Goal: Information Seeking & Learning: Learn about a topic

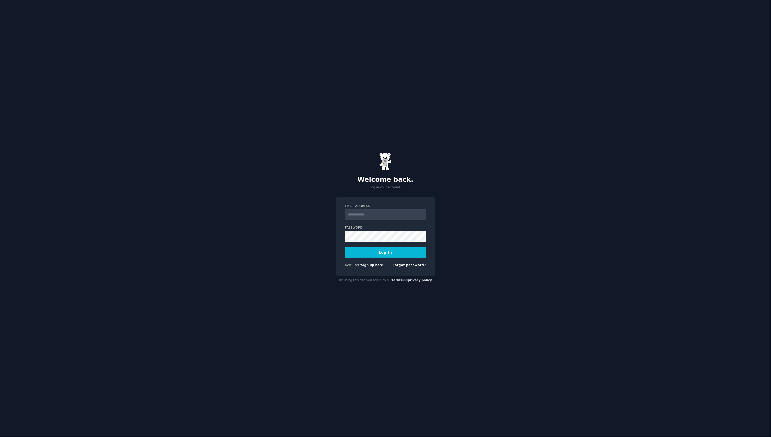
click at [386, 218] on input "Email Address" at bounding box center [385, 214] width 81 height 11
type input "**********"
click at [392, 252] on button "Log In" at bounding box center [385, 252] width 81 height 11
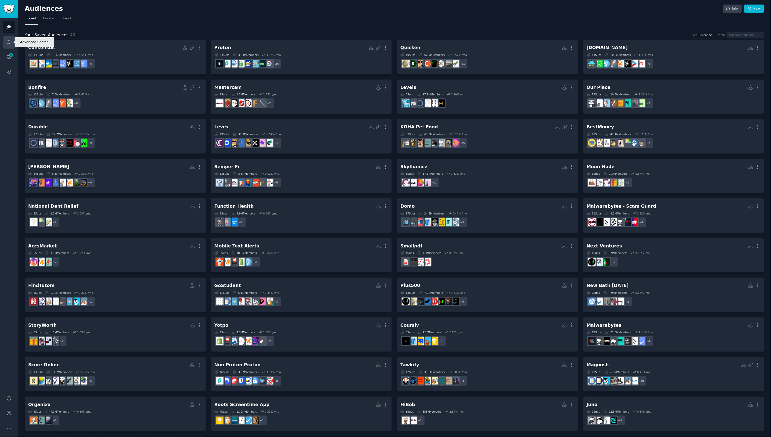
click at [8, 44] on icon "Sidebar" at bounding box center [8, 42] width 5 height 5
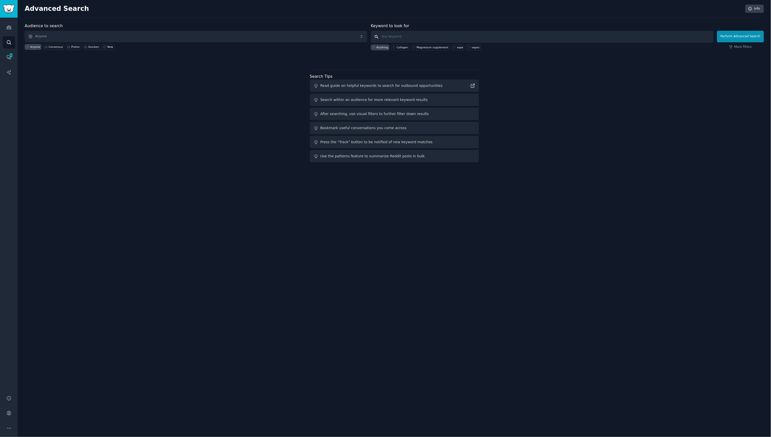
click at [407, 35] on input "text" at bounding box center [542, 37] width 343 height 12
type input "forex trading"
click button "Perform Advanced Search" at bounding box center [741, 37] width 47 height 12
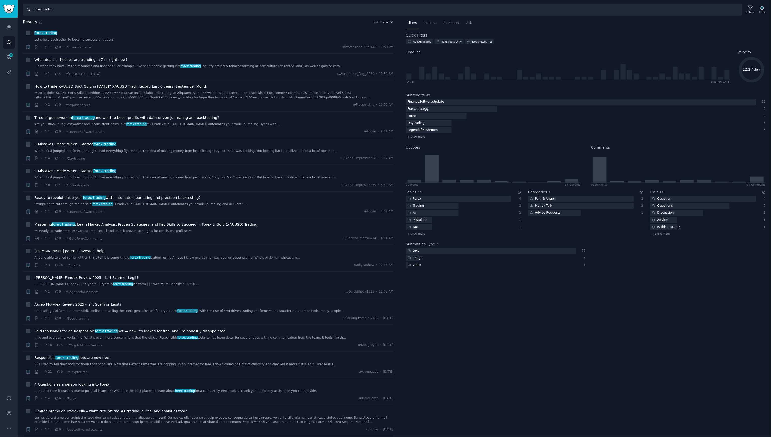
click at [47, 12] on input "forex trading" at bounding box center [383, 10] width 720 height 12
type input "forex"
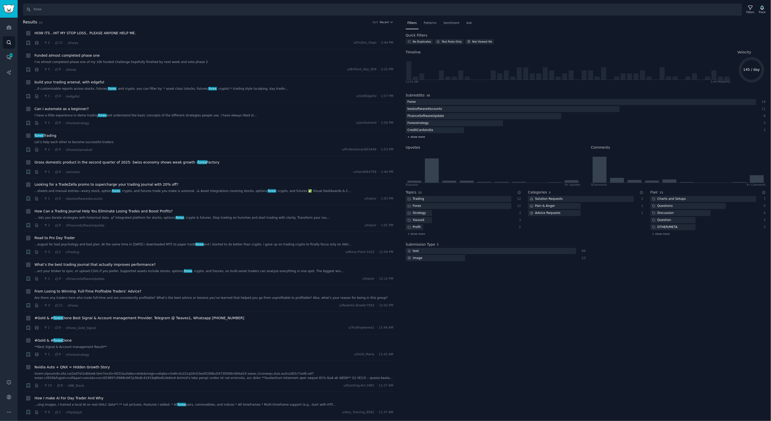
click at [420, 136] on span "+ show more" at bounding box center [417, 137] width 18 height 4
